Goal: Task Accomplishment & Management: Manage account settings

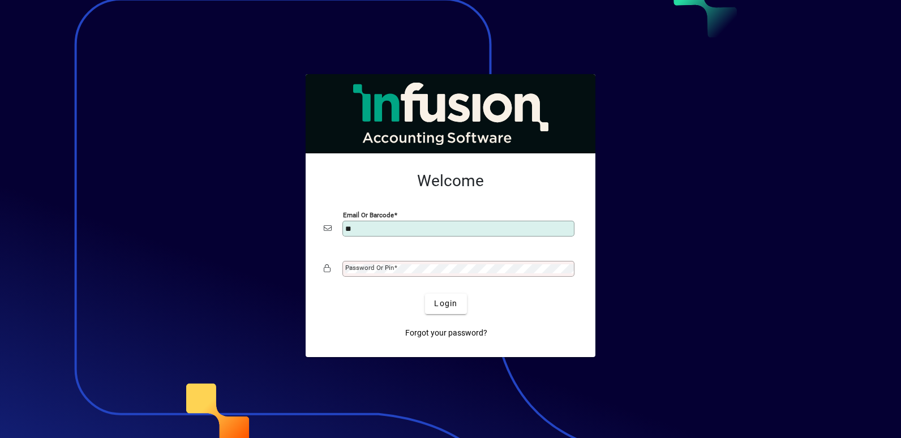
type input "**********"
click at [367, 267] on mat-label "Password or Pin" at bounding box center [369, 268] width 49 height 8
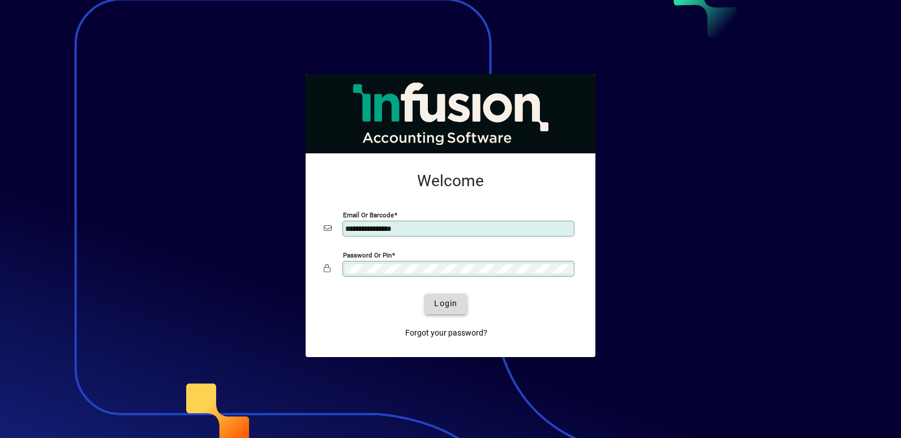
click at [452, 306] on span "Login" at bounding box center [445, 304] width 23 height 12
